Goal: Task Accomplishment & Management: Manage account settings

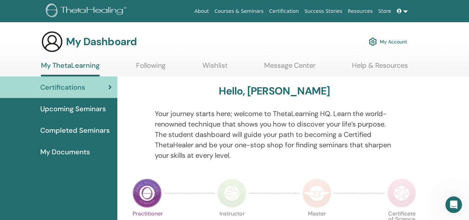
click at [149, 198] on img at bounding box center [147, 193] width 29 height 29
click at [390, 40] on link "My Account" at bounding box center [388, 41] width 39 height 15
